Goal: Information Seeking & Learning: Learn about a topic

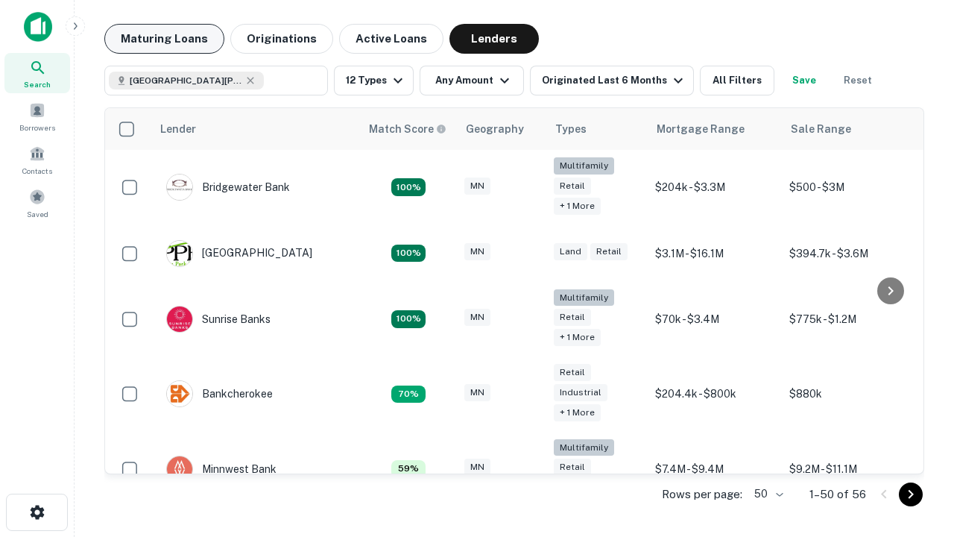
click at [164, 39] on button "Maturing Loans" at bounding box center [164, 39] width 120 height 30
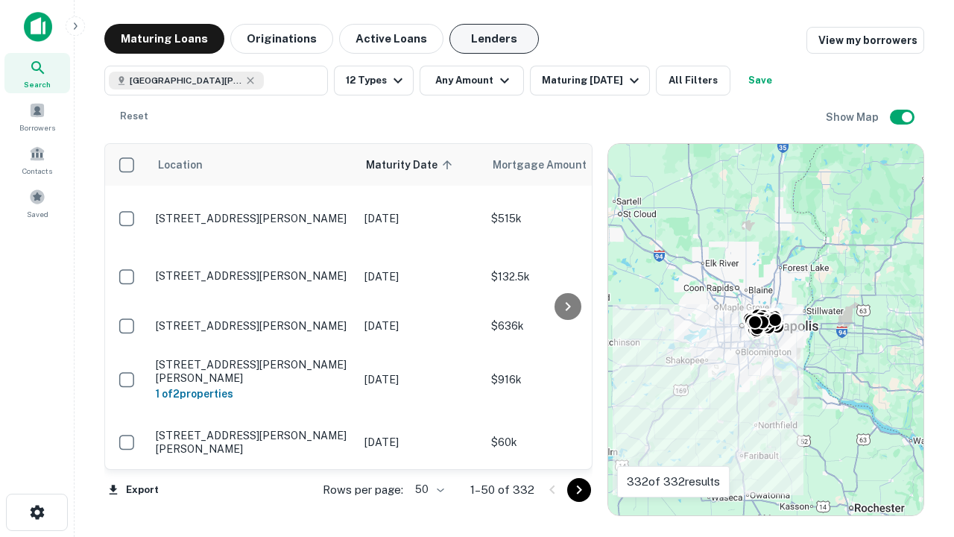
click at [494, 39] on button "Lenders" at bounding box center [493, 39] width 89 height 30
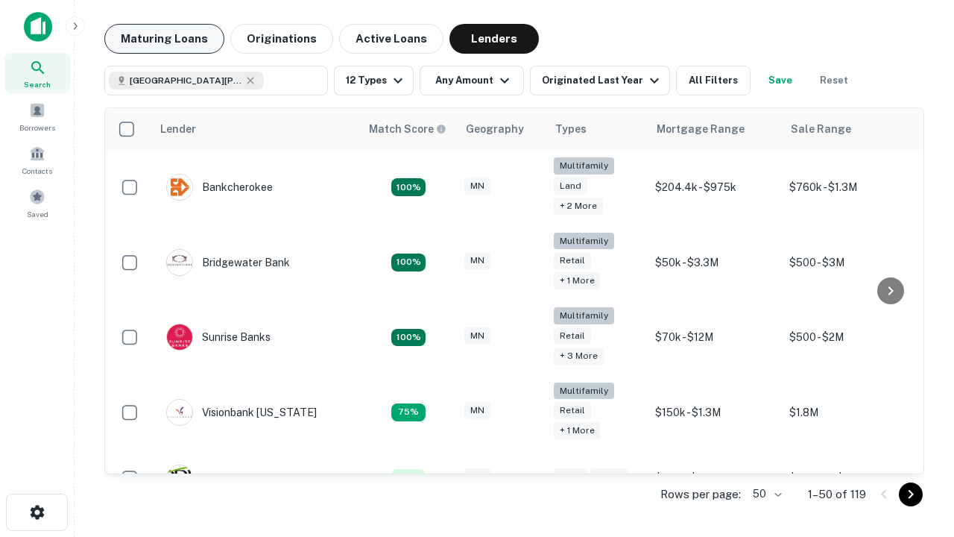
click at [164, 39] on button "Maturing Loans" at bounding box center [164, 39] width 120 height 30
